Goal: Task Accomplishment & Management: Manage account settings

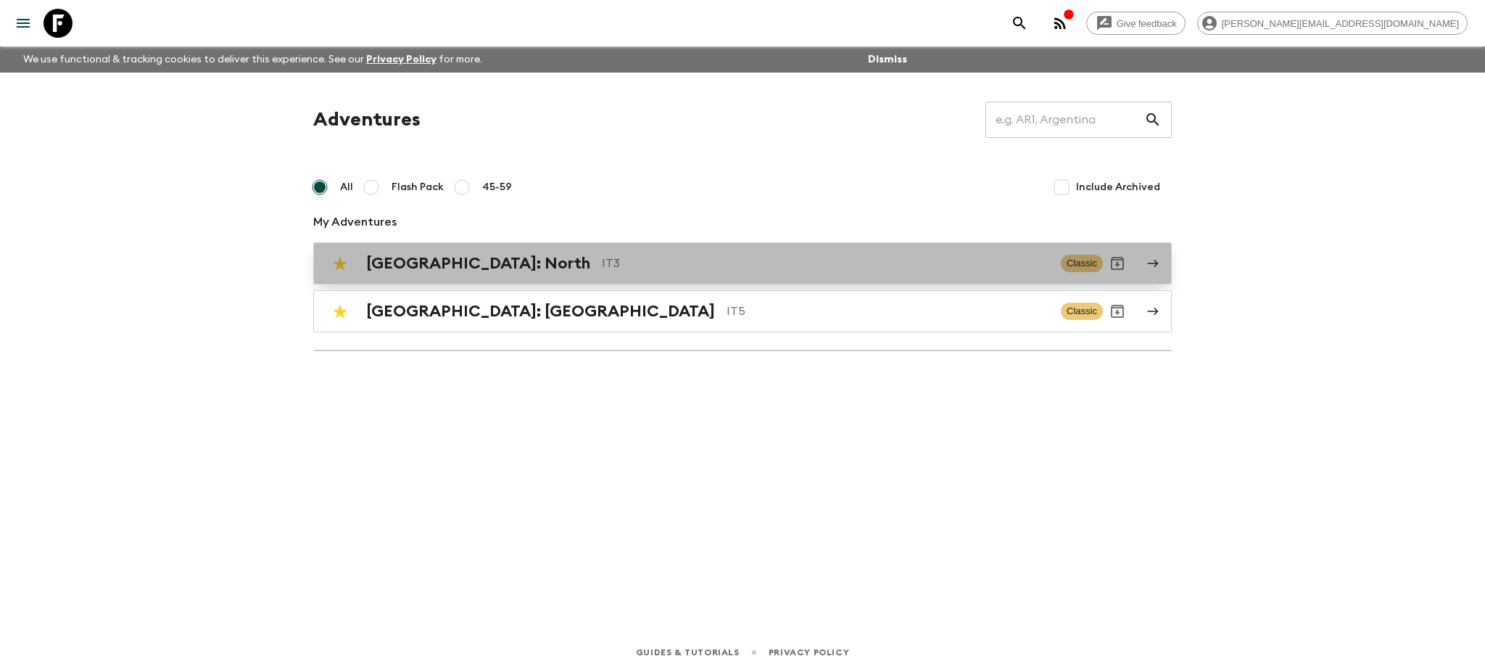
click at [602, 268] on p "IT3" at bounding box center [825, 263] width 447 height 17
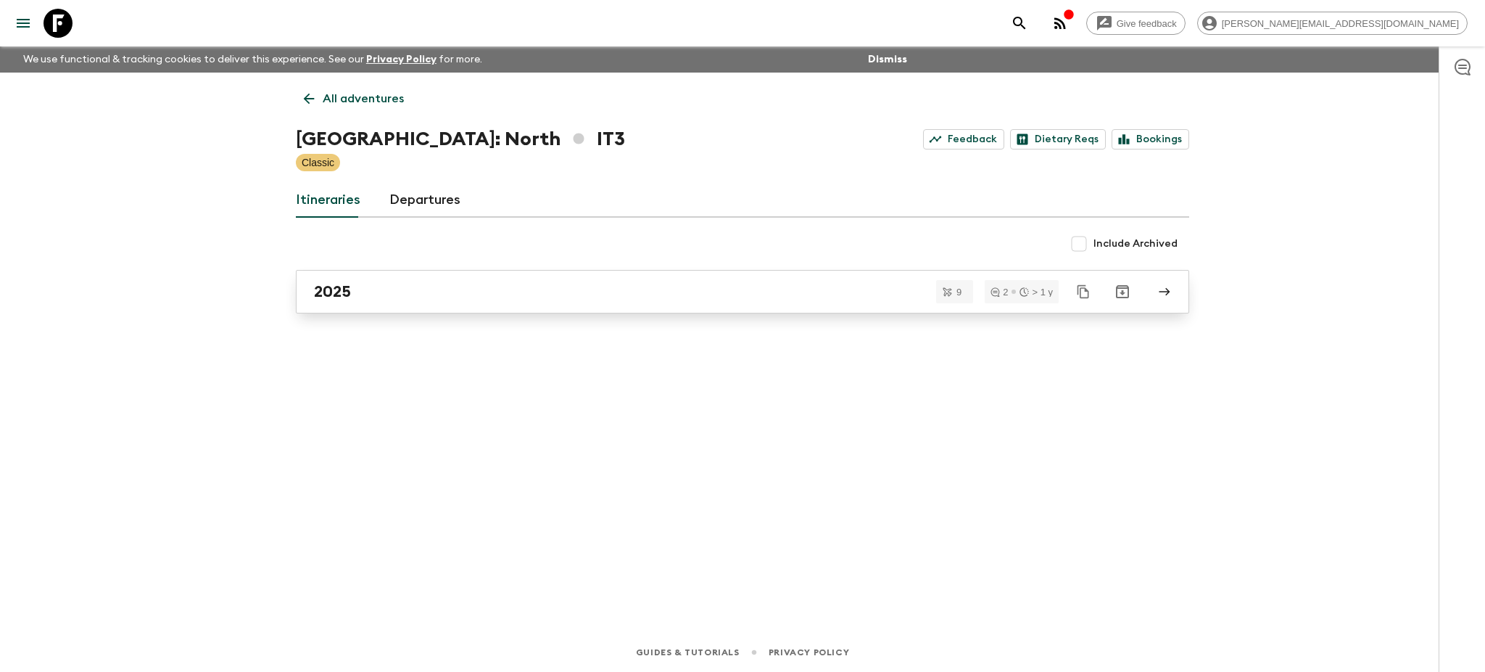
click at [430, 283] on div "2025" at bounding box center [729, 291] width 830 height 19
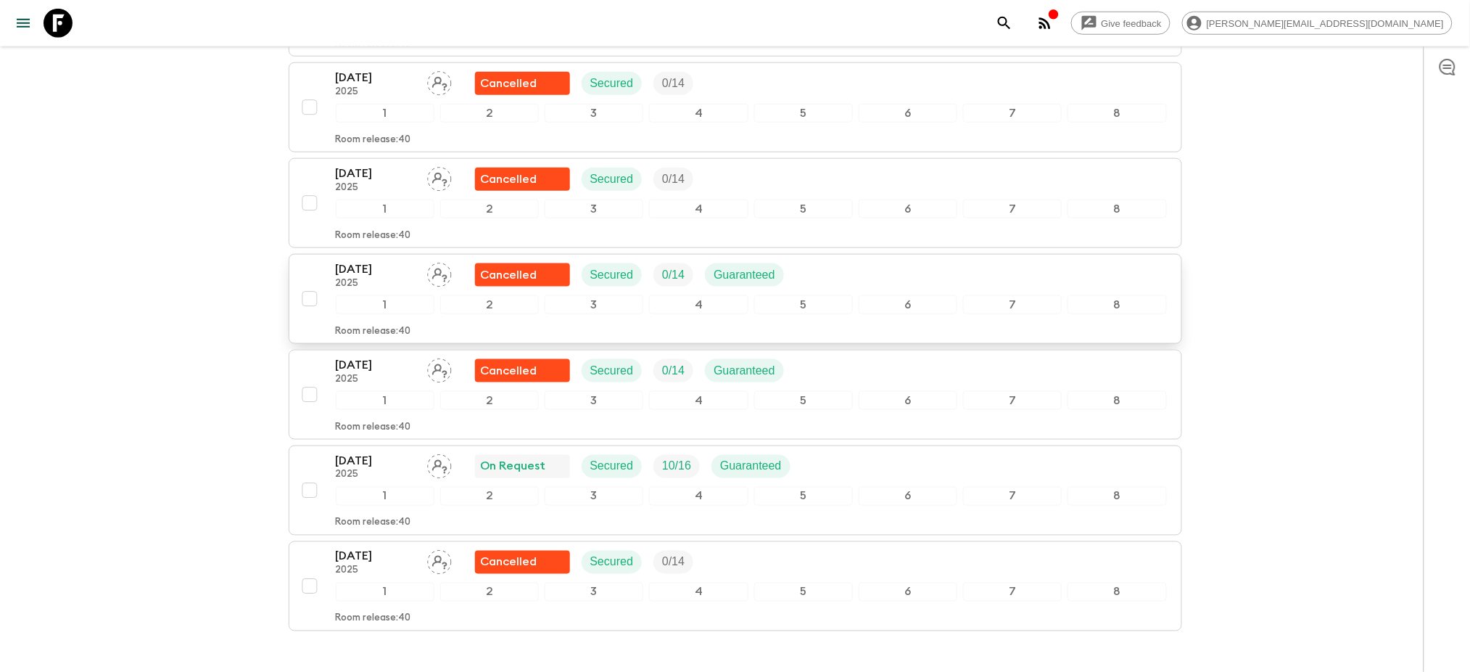
scroll to position [580, 0]
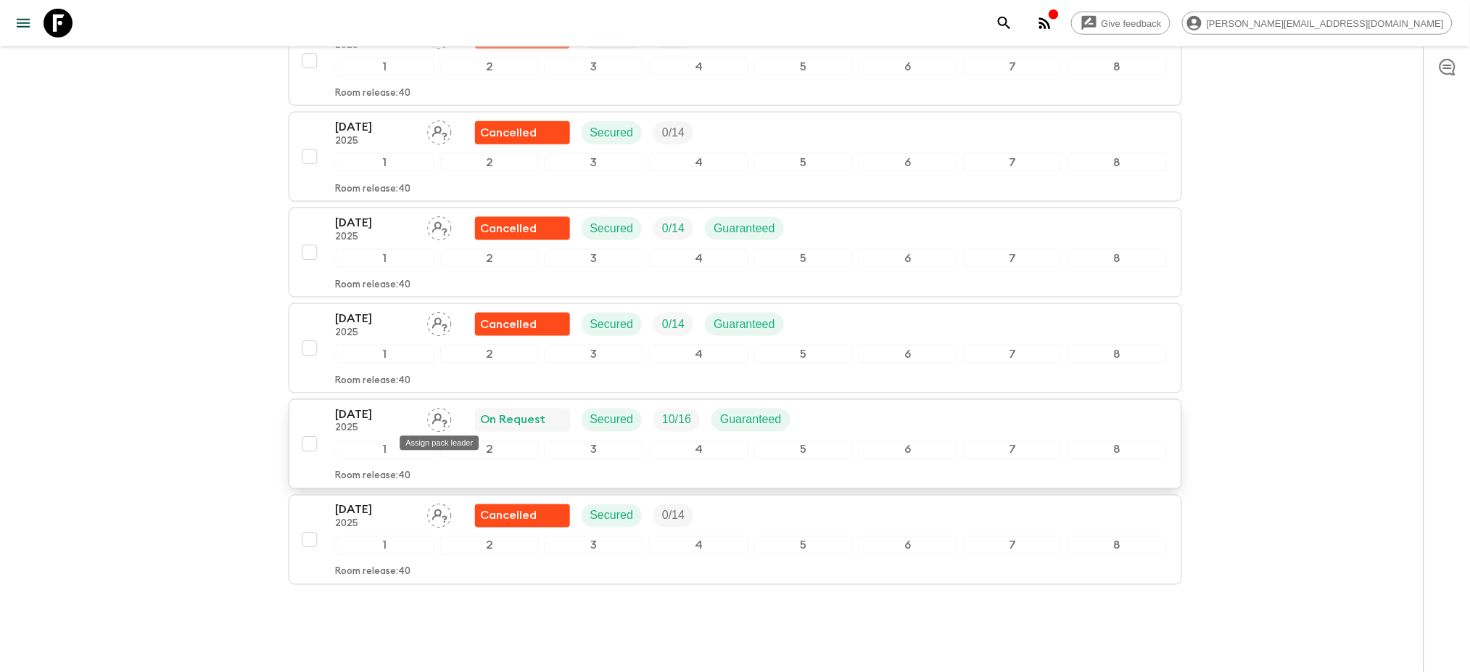
click at [442, 424] on icon "Assign pack leader" at bounding box center [439, 420] width 25 height 25
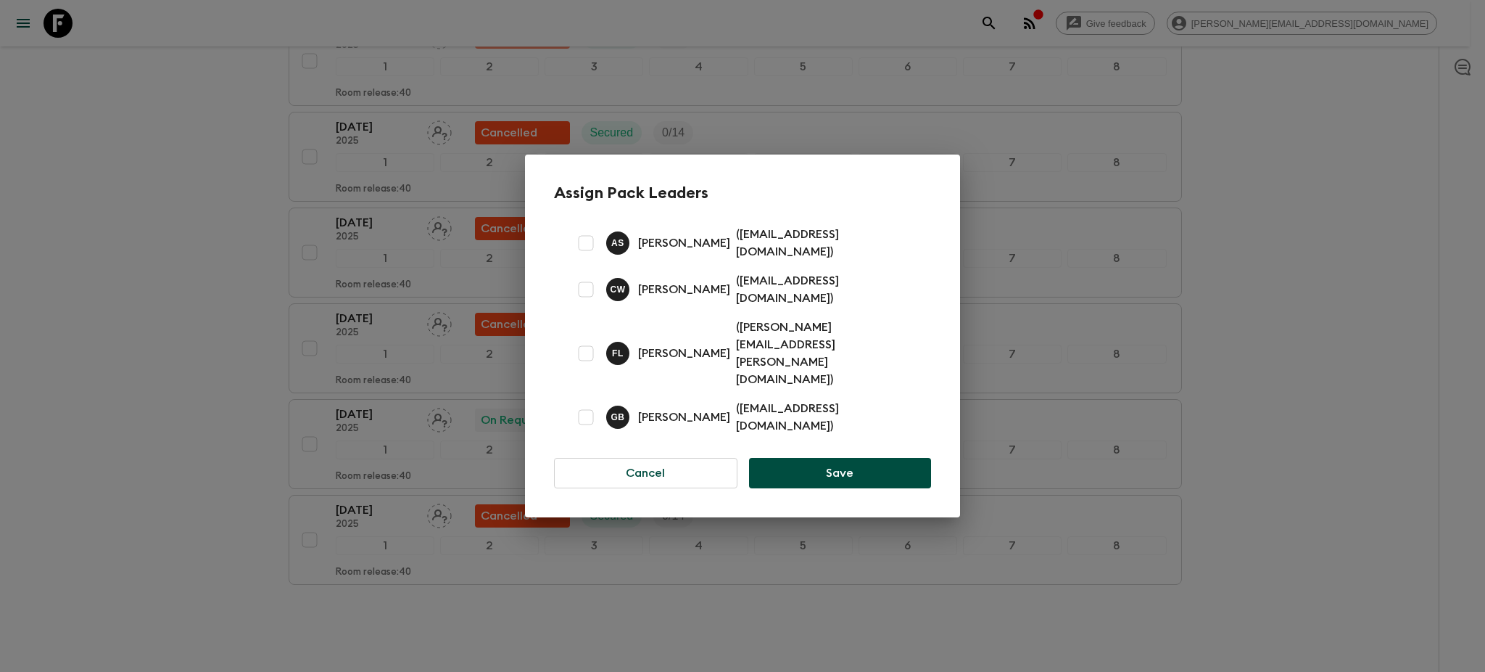
click at [590, 303] on input "checkbox" at bounding box center [586, 289] width 29 height 29
checkbox input "true"
click at [819, 458] on button "Save" at bounding box center [840, 473] width 182 height 30
